Goal: Entertainment & Leisure: Consume media (video, audio)

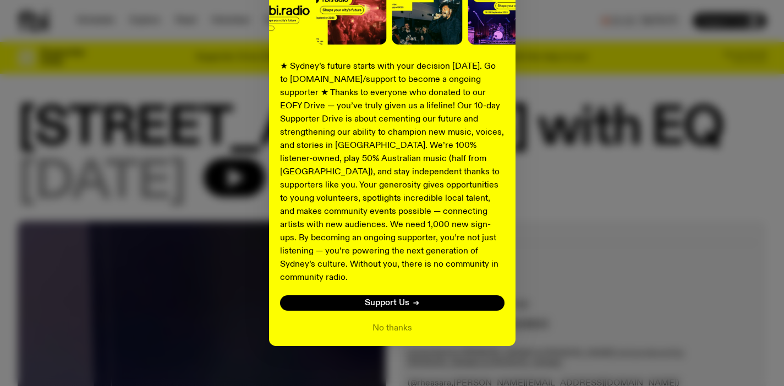
scroll to position [158, 0]
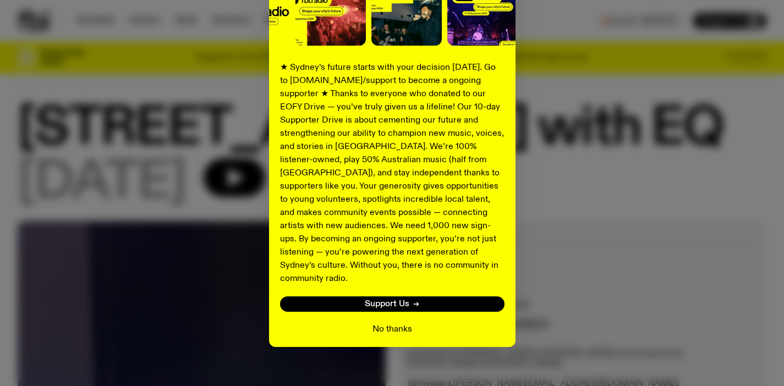
click at [401, 323] on button "No thanks" at bounding box center [393, 329] width 40 height 13
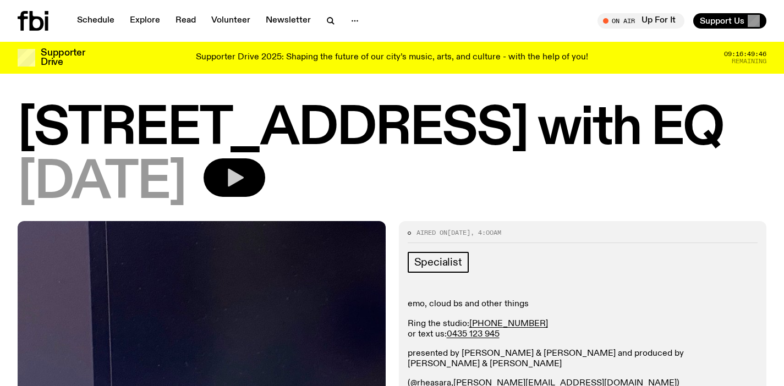
click at [265, 194] on button "button" at bounding box center [235, 177] width 62 height 39
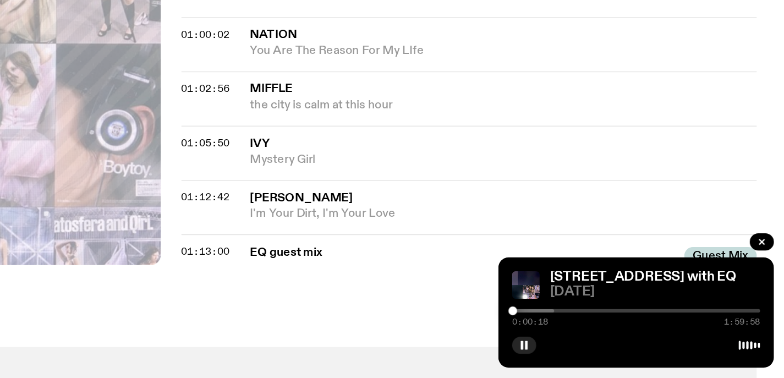
scroll to position [961, 0]
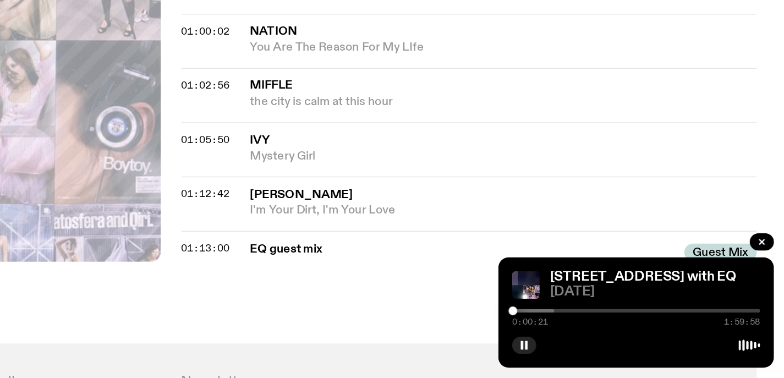
click at [720, 292] on span "Guest Mix" at bounding box center [743, 297] width 46 height 11
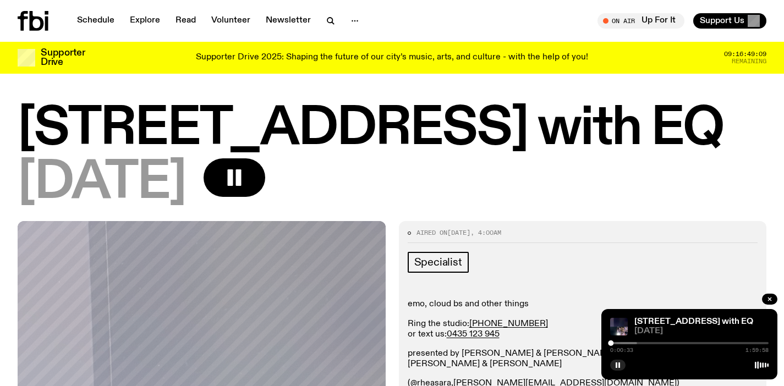
scroll to position [0, 0]
click at [392, 135] on h1 "[STREET_ADDRESS] with EQ" at bounding box center [392, 130] width 749 height 50
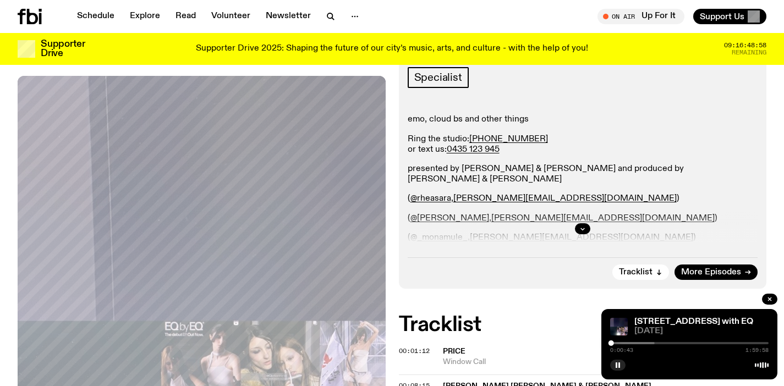
scroll to position [177, 0]
click at [658, 273] on icon "button" at bounding box center [659, 272] width 7 height 7
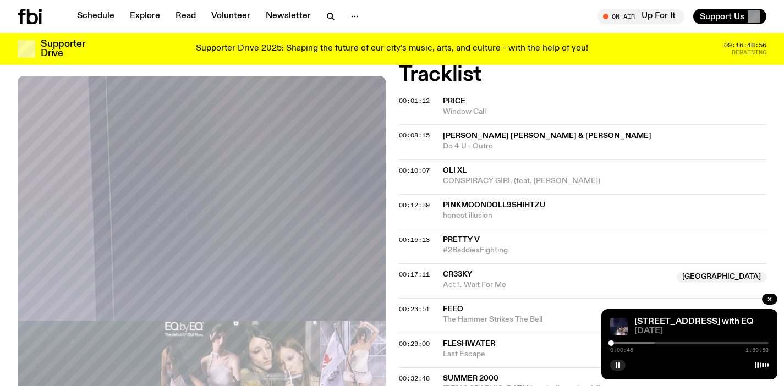
scroll to position [174, 0]
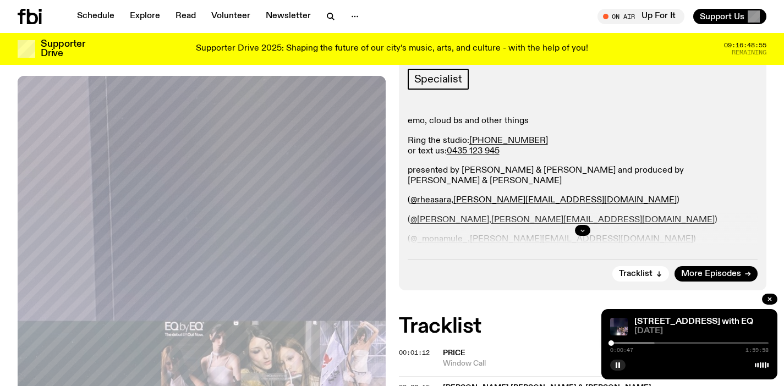
click at [588, 232] on button "button" at bounding box center [582, 230] width 15 height 11
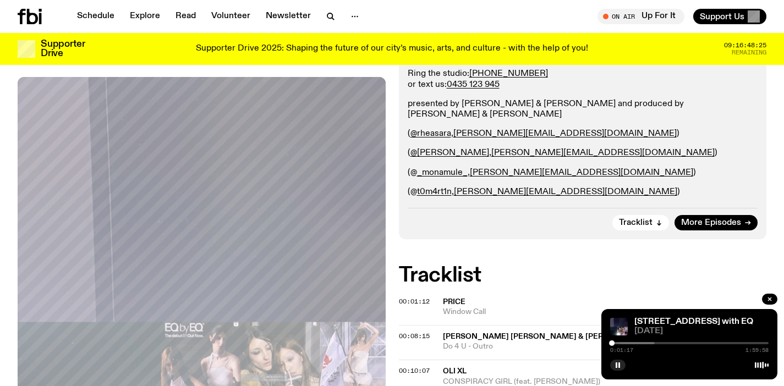
scroll to position [395, 0]
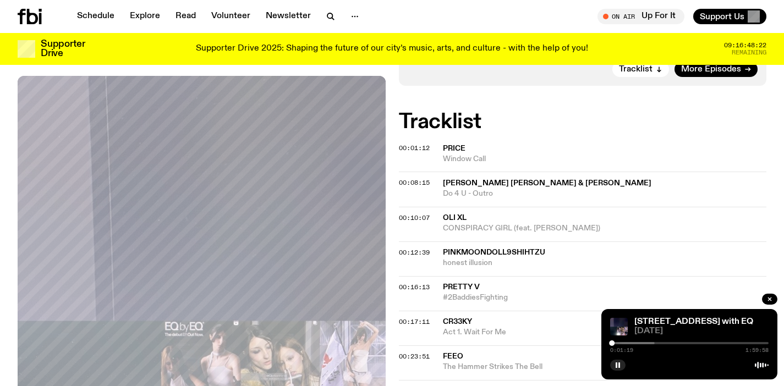
click at [637, 346] on div "0:01:19 1:59:58" at bounding box center [689, 346] width 158 height 13
click at [633, 341] on div "0:01:20 1:59:58" at bounding box center [689, 346] width 158 height 13
click at [633, 344] on div at bounding box center [575, 343] width 158 height 2
click at [649, 343] on div at bounding box center [575, 343] width 158 height 2
click at [688, 343] on div at bounding box center [689, 343] width 158 height 2
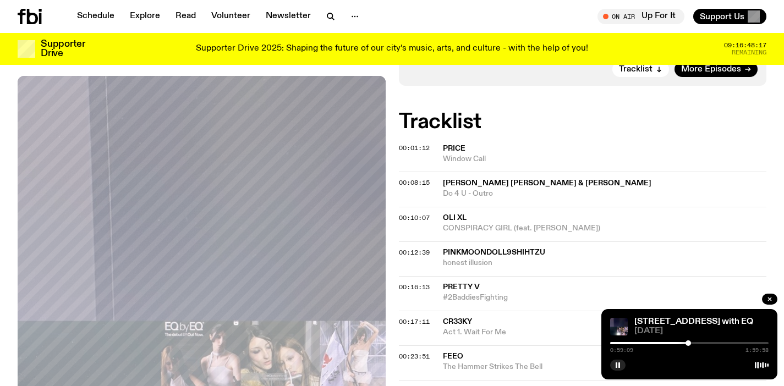
click at [717, 342] on div at bounding box center [689, 343] width 158 height 2
click at [738, 343] on div at bounding box center [689, 343] width 158 height 2
click at [621, 366] on icon "button" at bounding box center [618, 365] width 7 height 7
